Goal: Transaction & Acquisition: Purchase product/service

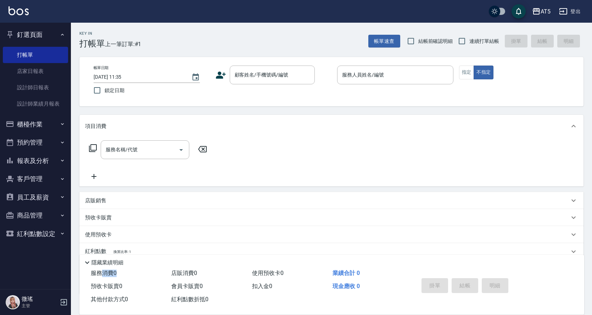
click at [35, 160] on button "報表及分析" at bounding box center [35, 161] width 65 height 18
click at [32, 123] on button "櫃檯作業" at bounding box center [35, 124] width 65 height 18
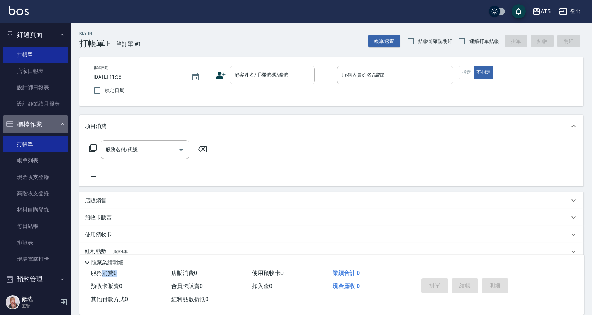
click at [37, 123] on button "櫃檯作業" at bounding box center [35, 124] width 65 height 18
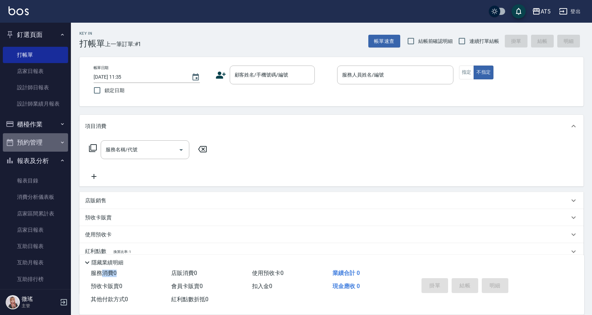
click at [40, 139] on button "預約管理" at bounding box center [35, 142] width 65 height 18
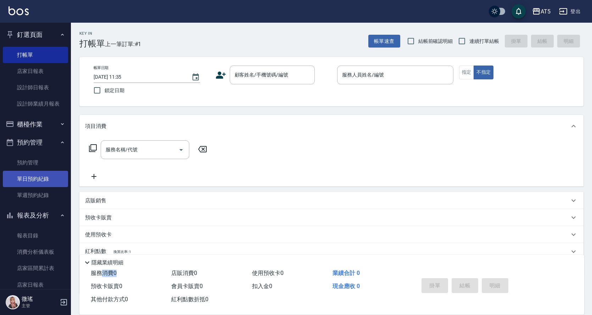
click at [26, 180] on link "單日預約紀錄" at bounding box center [35, 179] width 65 height 16
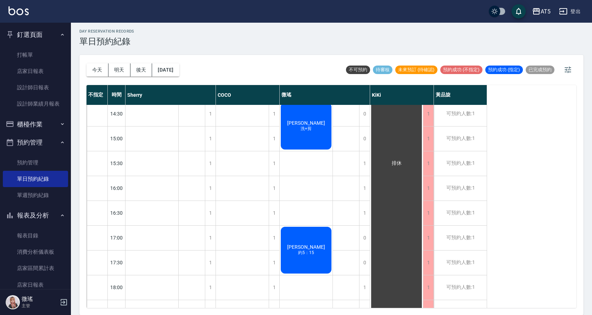
scroll to position [249, 0]
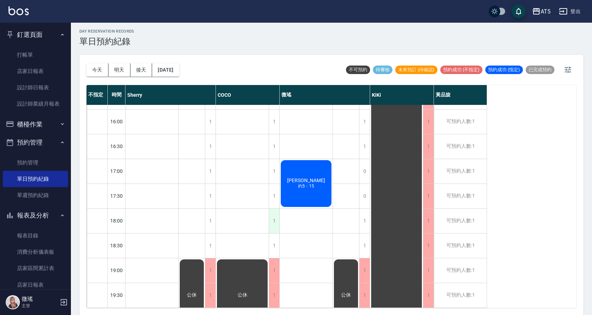
click at [274, 215] on div "1" at bounding box center [274, 221] width 11 height 24
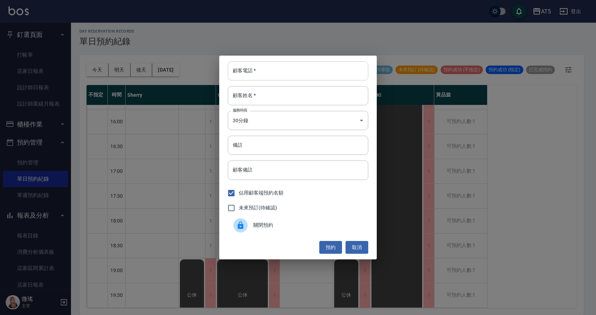
click at [272, 73] on input "顧客電話   *" at bounding box center [298, 70] width 140 height 19
type input "q"
type input "蒲"
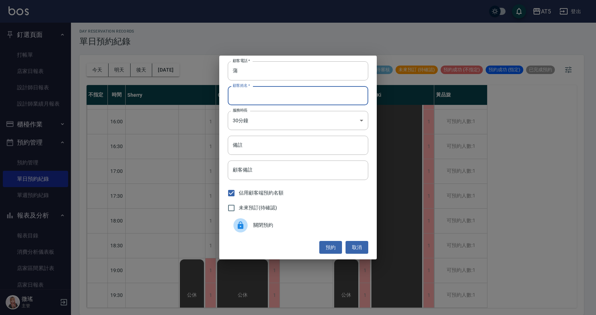
click at [268, 98] on input "顧客姓名   *" at bounding box center [298, 95] width 140 height 19
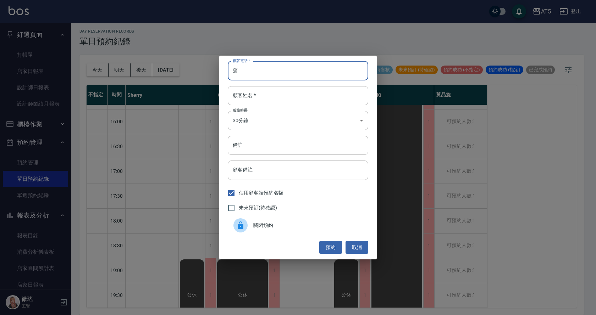
drag, startPoint x: 240, startPoint y: 70, endPoint x: 232, endPoint y: 70, distance: 8.9
click at [232, 70] on input "蒲" at bounding box center [298, 70] width 140 height 19
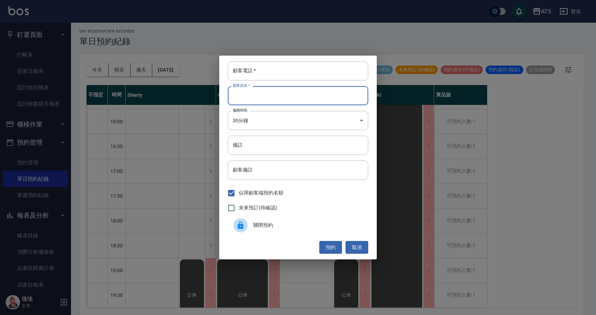
click at [244, 93] on input "顧客姓名   *" at bounding box center [298, 95] width 140 height 19
paste input "蒲"
type input "蒲"
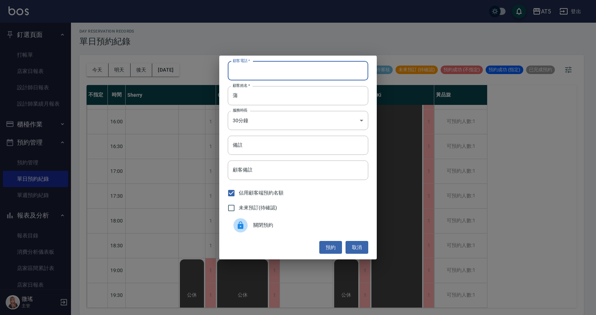
click at [249, 73] on input "顧客電話   *" at bounding box center [298, 70] width 140 height 19
type input "0927173450"
click at [262, 124] on body "AT5 登出 釘選頁面 打帳單 店家日報表 設計師日報表 設計師業績月報表 櫃檯作業 打帳單 帳單列表 現金收支登錄 高階收支登錄 材料自購登錄 每日結帳 排…" at bounding box center [298, 156] width 596 height 317
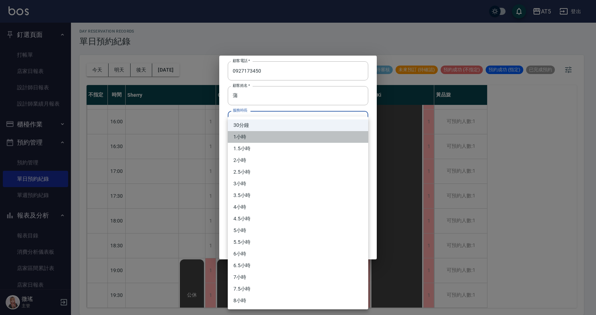
click at [256, 135] on li "1小時" at bounding box center [298, 137] width 140 height 12
type input "2"
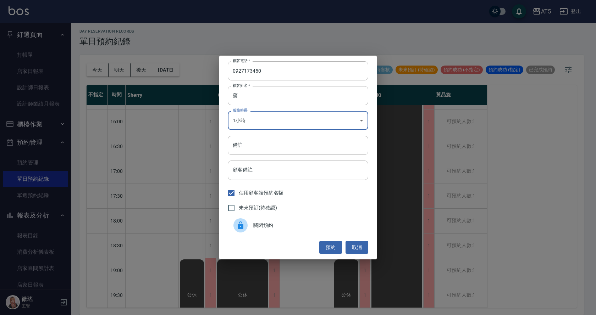
click at [251, 148] on input "備註" at bounding box center [298, 145] width 140 height 19
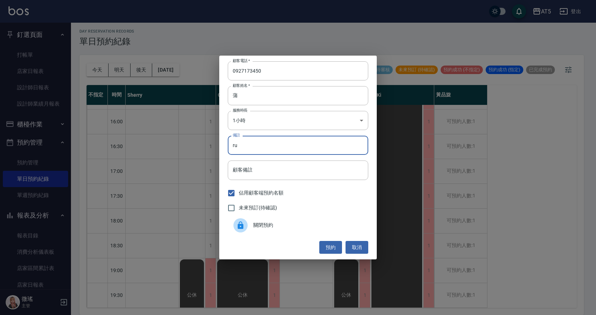
type input "r"
type input "a"
type input "膽"
type input "單剪剪"
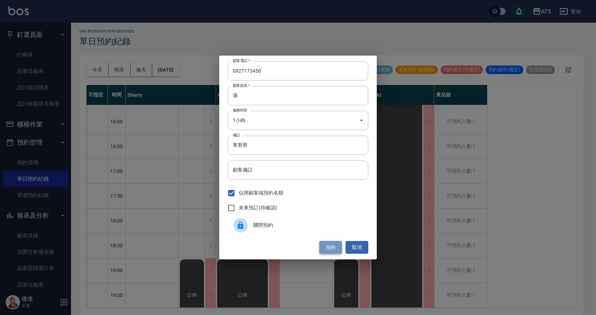
click at [327, 245] on button "預約" at bounding box center [330, 247] width 23 height 13
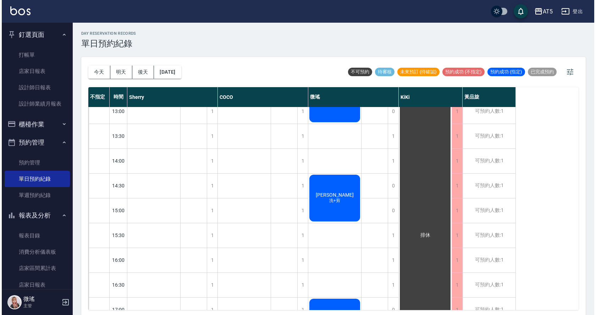
scroll to position [37, 0]
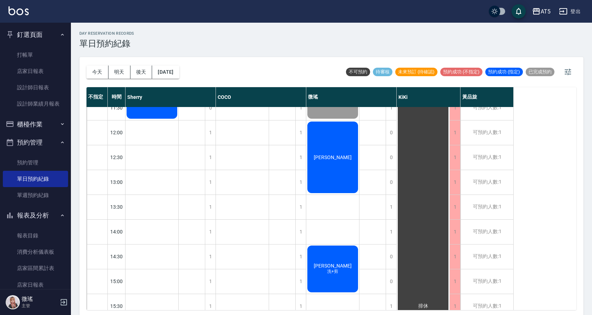
click at [333, 160] on span "[PERSON_NAME]" at bounding box center [332, 158] width 41 height 6
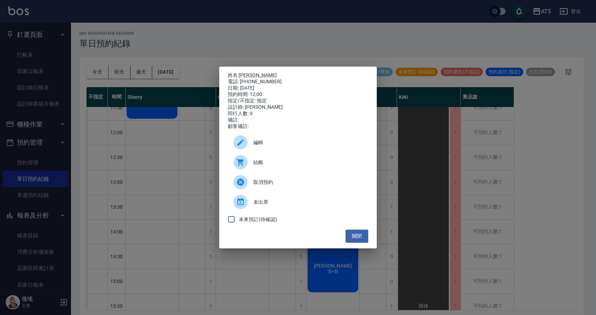
click at [276, 164] on span "結帳" at bounding box center [307, 162] width 109 height 7
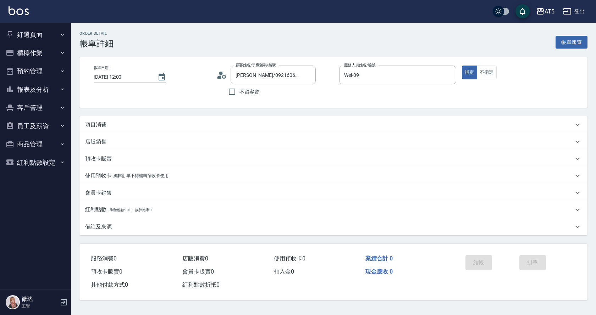
click at [109, 124] on div "項目消費" at bounding box center [329, 124] width 488 height 7
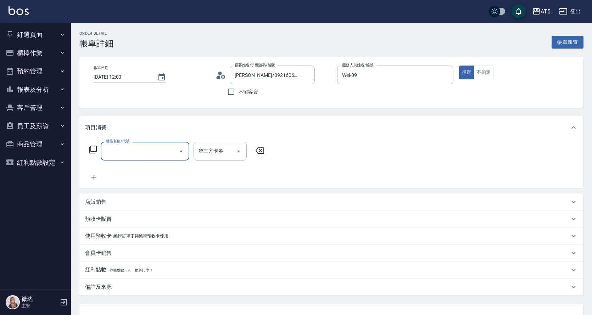
click at [131, 153] on input "服務名稱/代號" at bounding box center [140, 151] width 72 height 12
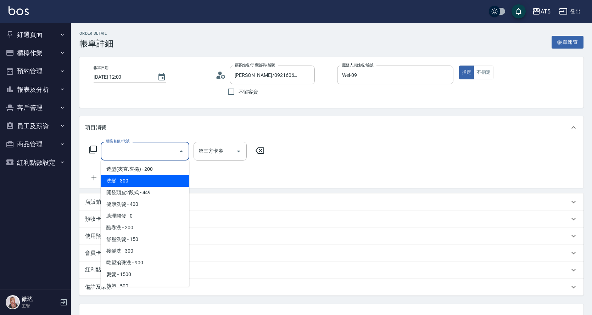
click at [135, 182] on span "洗髮 - 300" at bounding box center [145, 181] width 89 height 12
type input "洗髮(201)"
type input "30"
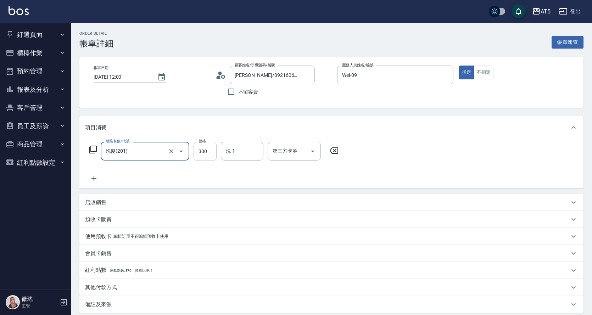
click at [204, 154] on input "300" at bounding box center [205, 151] width 23 height 19
type input "4"
type input "0"
type input "400"
type input "40"
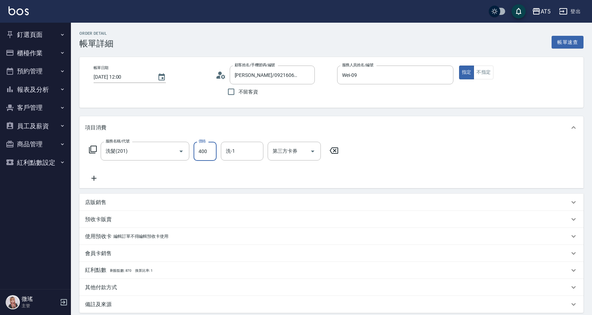
type input "400"
click at [99, 176] on icon at bounding box center [94, 178] width 18 height 9
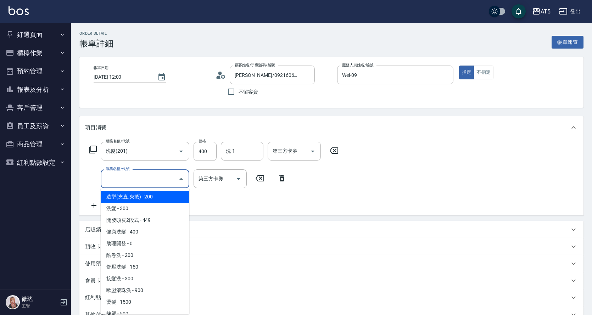
click at [123, 174] on input "服務名稱/代號" at bounding box center [140, 179] width 72 height 12
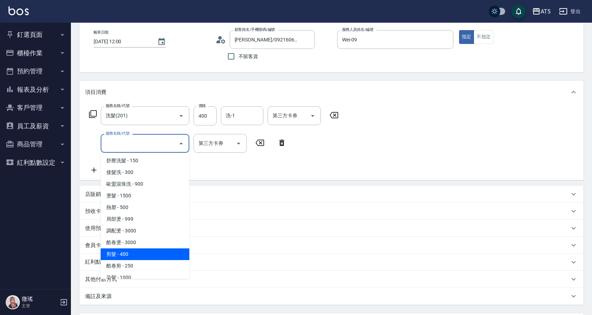
click at [152, 256] on span "剪髮 - 400" at bounding box center [145, 255] width 89 height 12
type input "80"
type input "剪髮(401)"
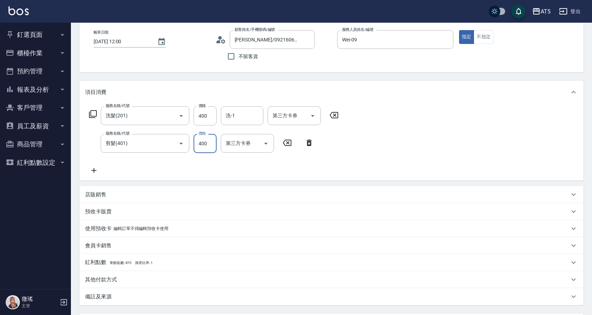
click at [205, 138] on input "400" at bounding box center [205, 143] width 23 height 19
type input "4"
type input "40"
type input "4"
click at [150, 139] on input "剪髮(401)" at bounding box center [135, 143] width 62 height 12
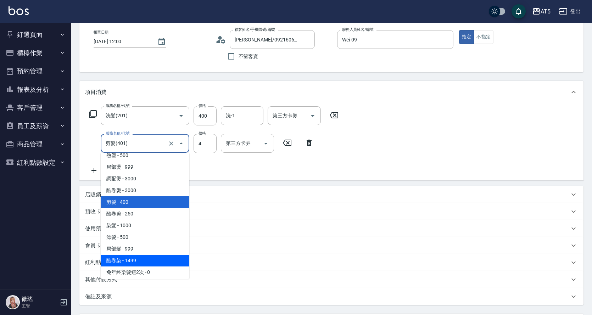
scroll to position [194, 0]
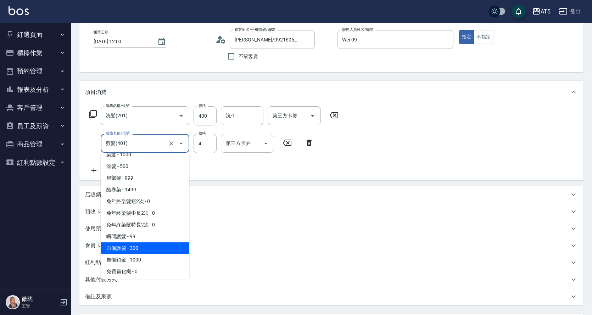
click at [136, 254] on span "自備護髮 - 300" at bounding box center [145, 249] width 89 height 12
type input "70"
type input "自備護髮(601)"
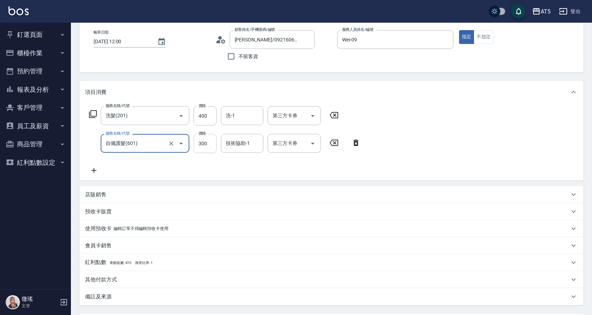
click at [205, 141] on input "300" at bounding box center [205, 143] width 23 height 19
type input "4"
type input "40"
type input "400"
type input "80"
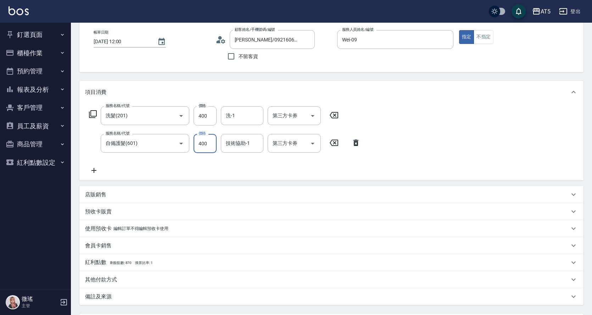
type input "400"
click at [477, 135] on div "服務名稱/代號 洗髮(201) 服務名稱/代號 價格 400 價格 洗-1 洗-1 第三方卡券 第三方卡券 服務名稱/代號 自備護髮(601) 服務名稱/代號…" at bounding box center [331, 142] width 504 height 77
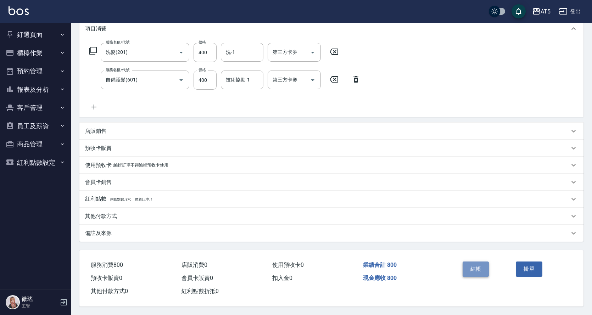
click at [469, 269] on button "結帳" at bounding box center [476, 269] width 27 height 15
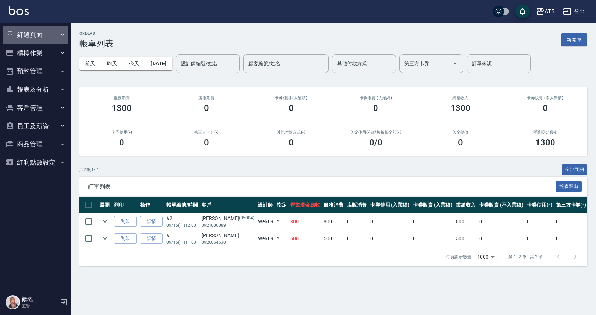
click at [30, 34] on button "釘選頁面" at bounding box center [35, 35] width 65 height 18
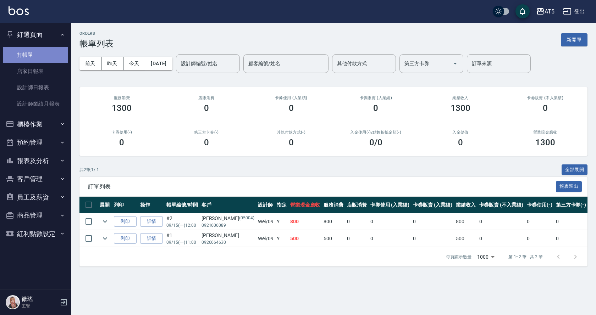
click at [37, 57] on link "打帳單" at bounding box center [35, 55] width 65 height 16
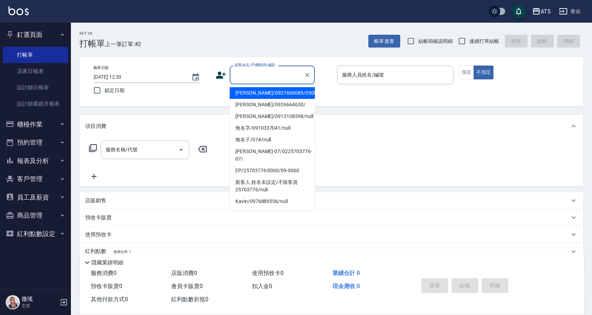
click at [259, 80] on input "顧客姓名/手機號碼/編號" at bounding box center [267, 75] width 68 height 12
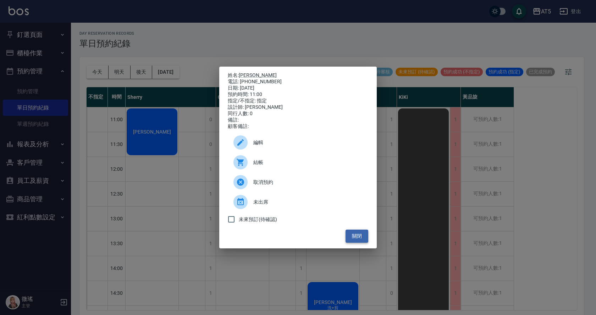
click at [352, 235] on button "關閉" at bounding box center [356, 236] width 23 height 13
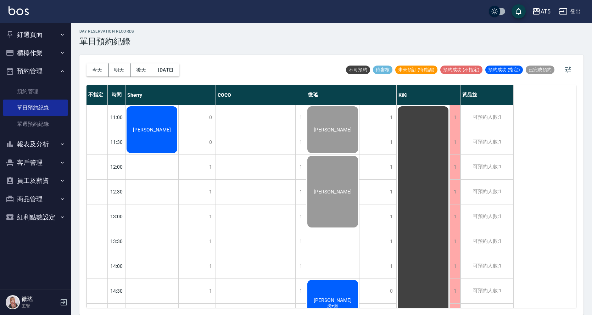
click at [141, 141] on div "[PERSON_NAME]" at bounding box center [152, 129] width 53 height 49
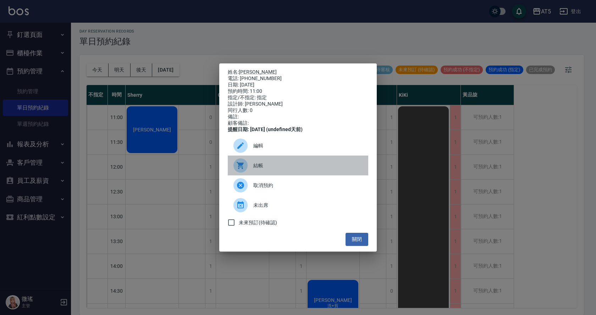
click at [254, 169] on span "結帳" at bounding box center [307, 165] width 109 height 7
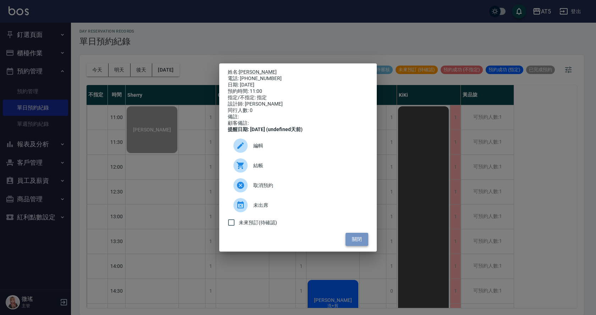
click at [362, 246] on button "關閉" at bounding box center [356, 239] width 23 height 13
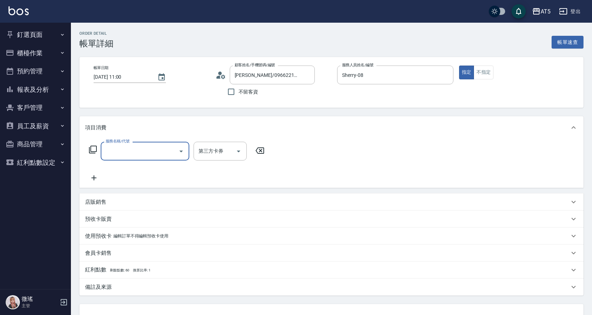
click at [136, 152] on input "服務名稱/代號" at bounding box center [140, 151] width 72 height 12
type input "401"
type input "40"
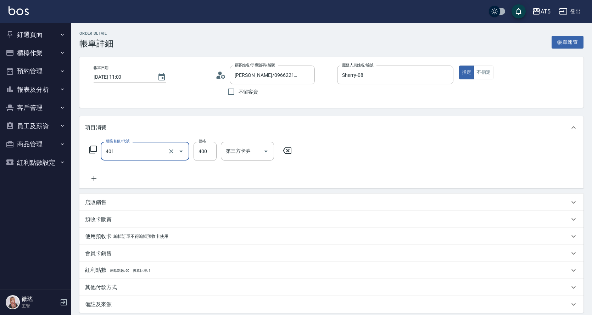
type input "剪髮(401)"
type input "0"
type input "30"
type input "300"
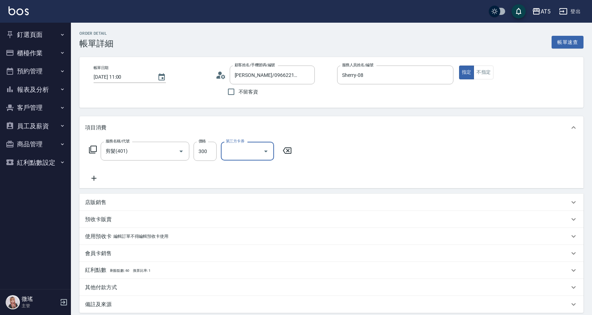
scroll to position [74, 0]
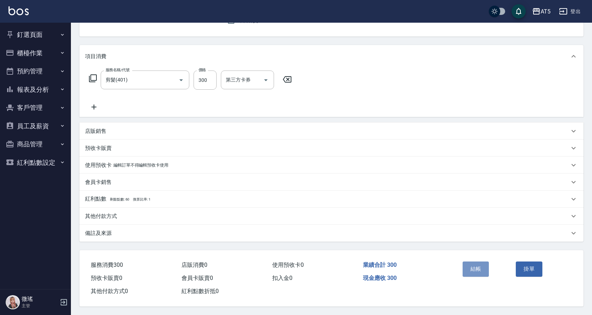
drag, startPoint x: 470, startPoint y: 265, endPoint x: 462, endPoint y: 275, distance: 12.5
click at [470, 265] on button "結帳" at bounding box center [476, 269] width 27 height 15
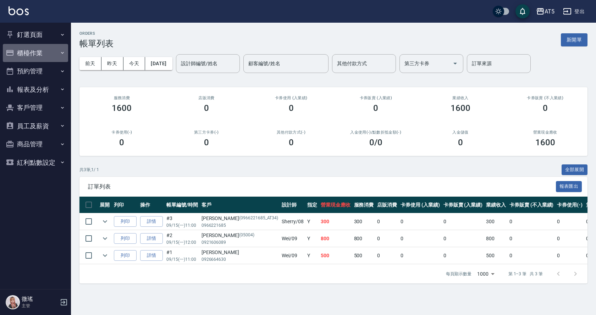
click at [60, 54] on icon "button" at bounding box center [63, 53] width 6 height 6
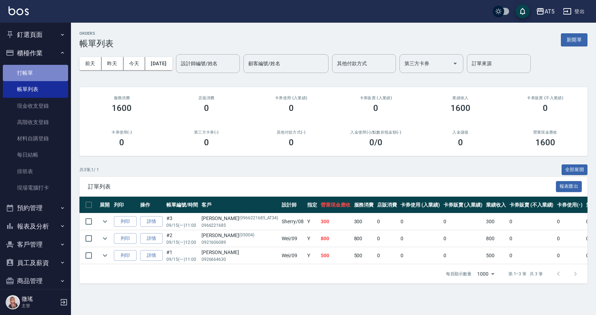
click at [45, 72] on link "打帳單" at bounding box center [35, 73] width 65 height 16
